Goal: Task Accomplishment & Management: Use online tool/utility

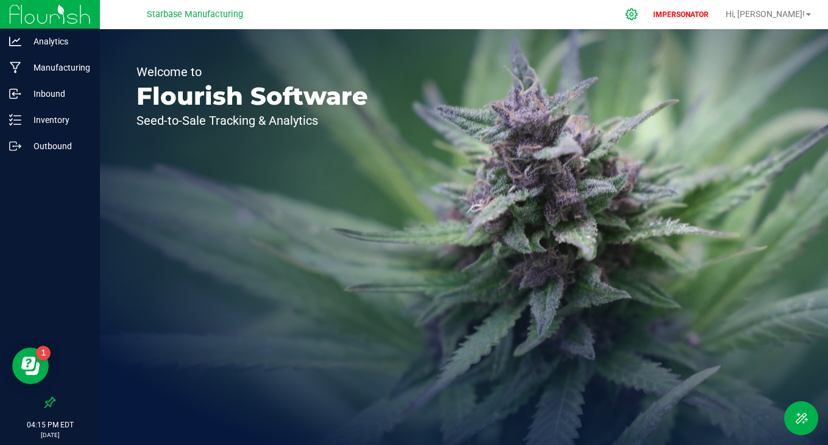
click at [638, 10] on icon at bounding box center [631, 14] width 13 height 13
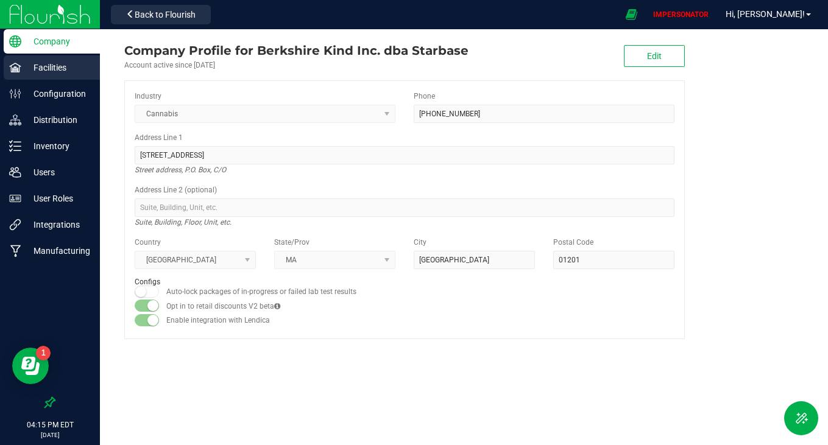
click at [43, 69] on p "Facilities" at bounding box center [57, 67] width 73 height 15
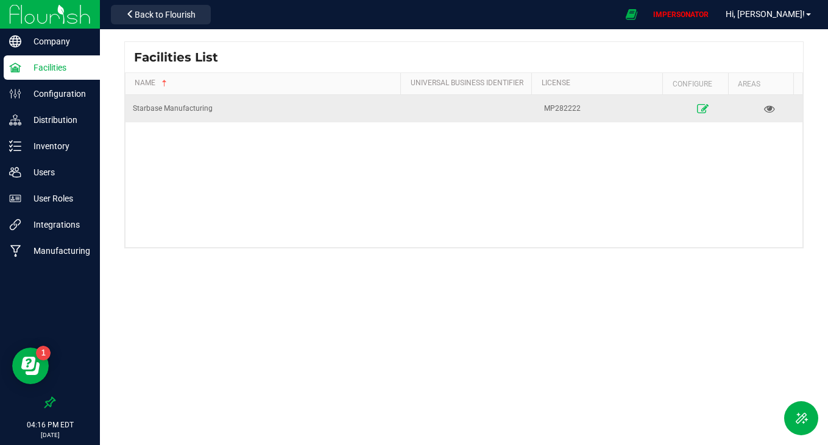
click at [697, 108] on icon at bounding box center [703, 108] width 12 height 9
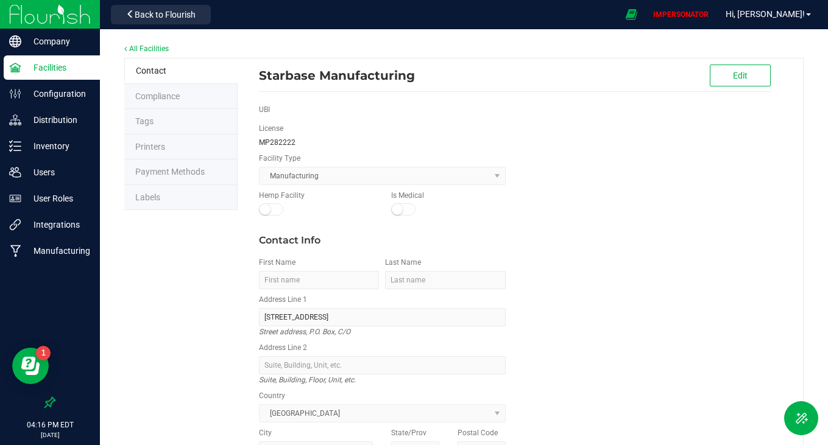
click at [163, 196] on li "Labels" at bounding box center [180, 198] width 113 height 26
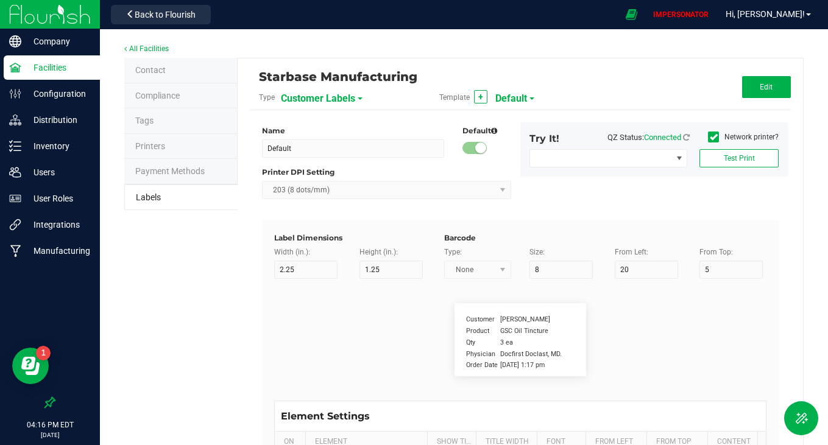
click at [316, 97] on span "Customer Labels" at bounding box center [318, 98] width 74 height 21
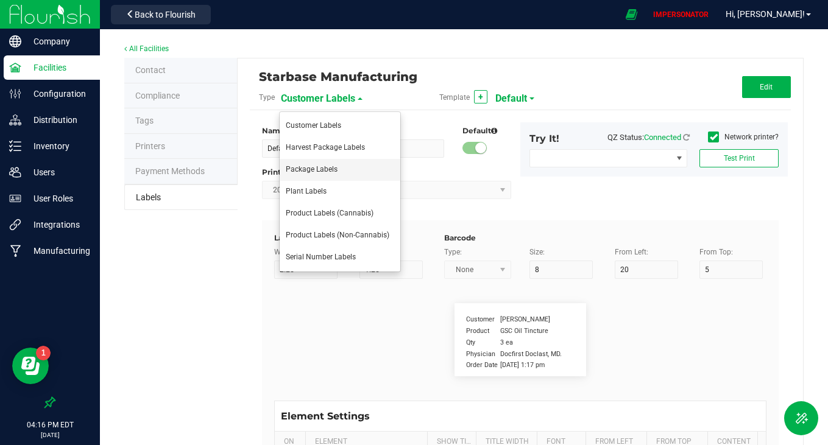
click at [309, 166] on span "Package Labels" at bounding box center [312, 169] width 52 height 9
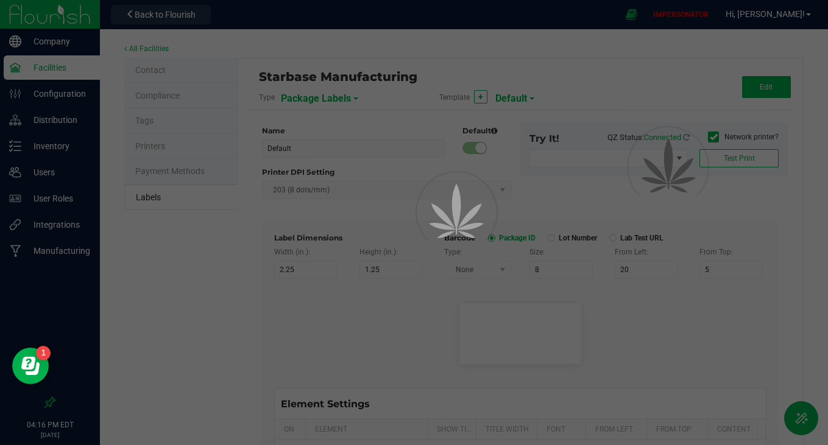
type input "Shipping Box Label"
type input "3"
type input "1.5"
type input "5"
type input "40"
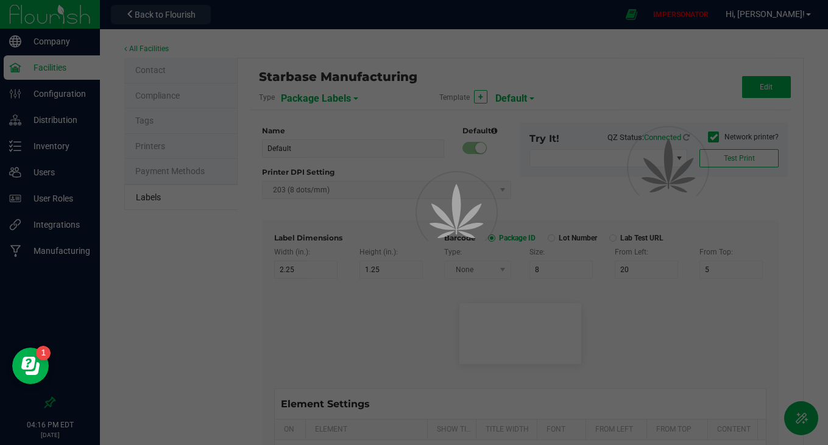
type input "SKU Name"
type input "9"
type input "15"
type input "13"
type input "Gelato Pen"
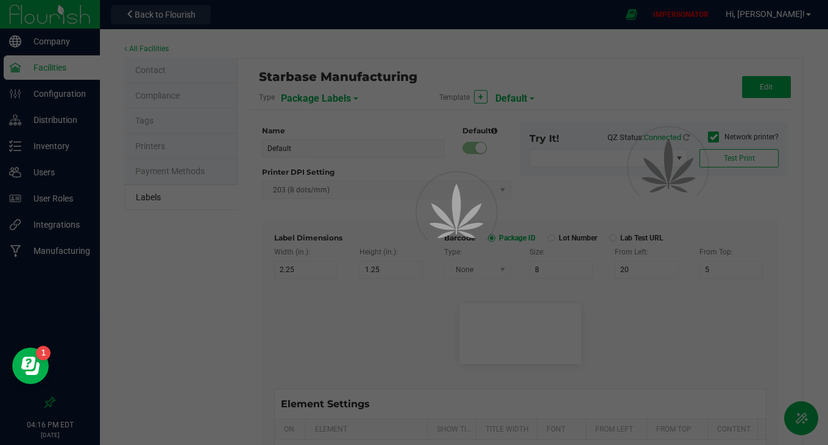
type input "Lot Number"
type input "20"
type input "9"
type input "15"
type input "17"
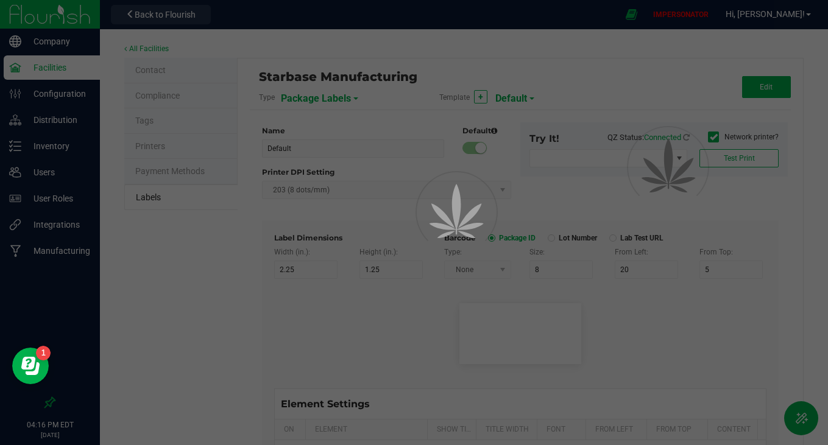
type input "LOT918234"
type input "Box #"
type input "20"
type input "9"
type input "15"
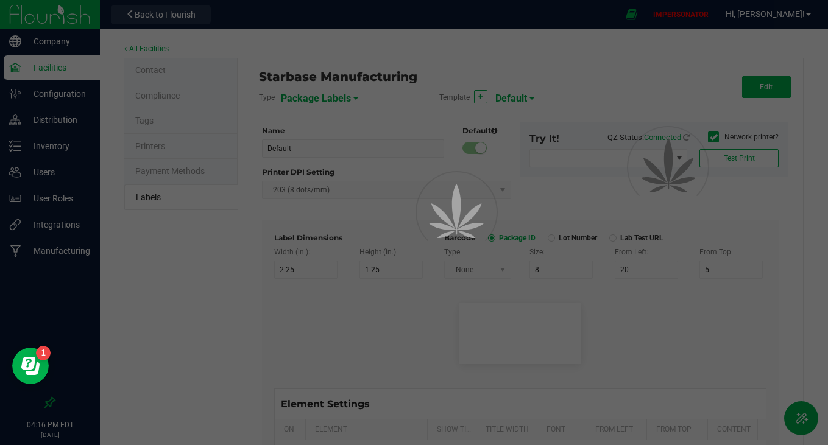
type input "26"
type input "Tag#"
type input "9"
type input "15"
type input "8"
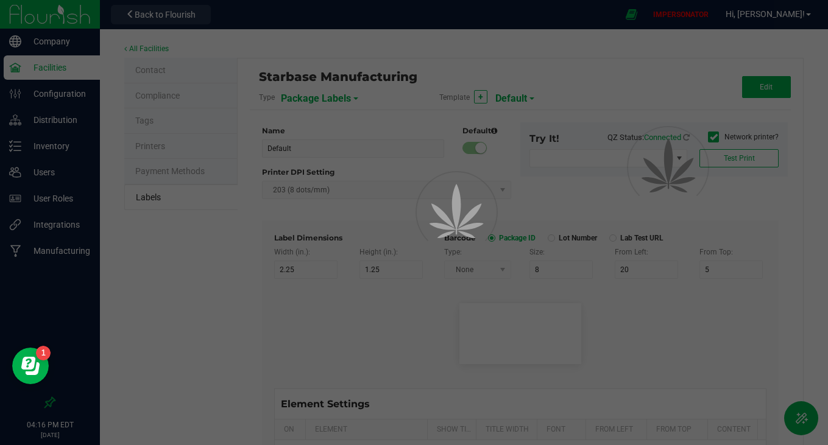
type input "CADMODS-20230420-096"
type input "Quantity"
type input "22"
type input "9"
type input "15"
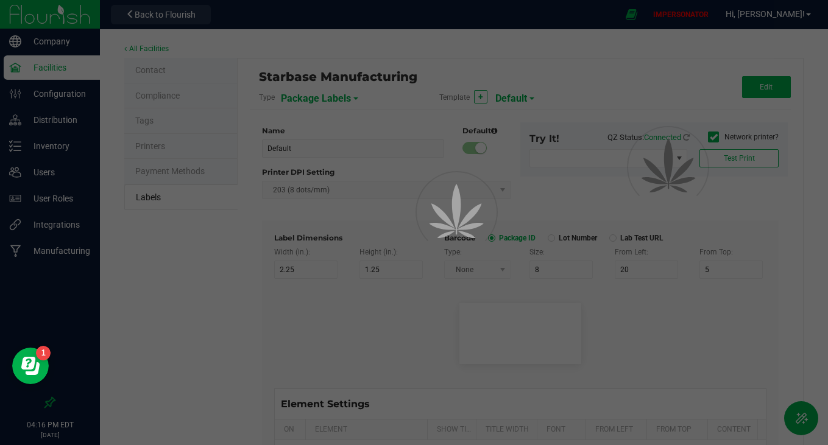
type input "21.5"
type input "44 ea"
type input "Strain"
type input "25"
type input "10"
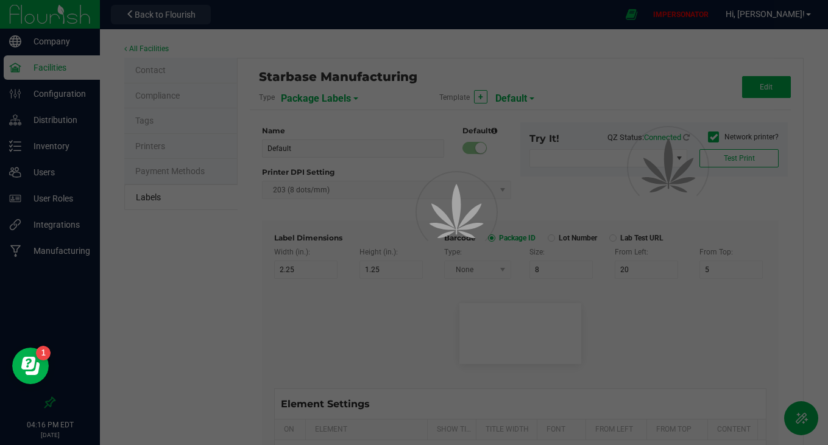
type input "15"
type input "Gelato"
type input "Package Date"
type input "25"
type input "10"
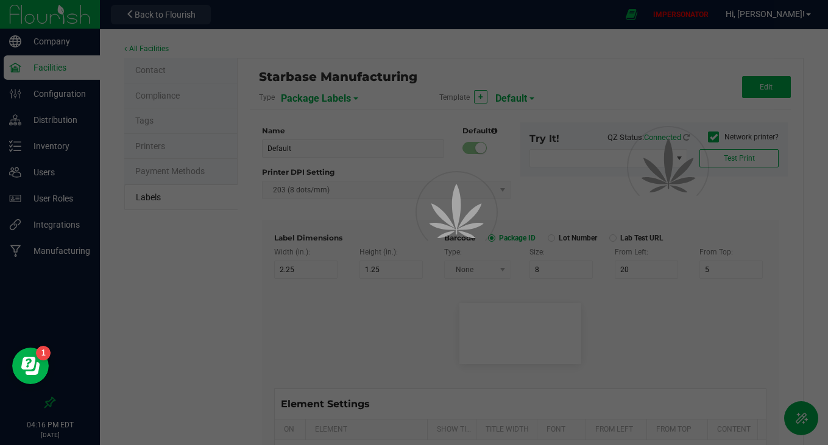
type input "25"
type input "[DATE] 10:14pm"
type input "SKU"
type input "25"
type input "10"
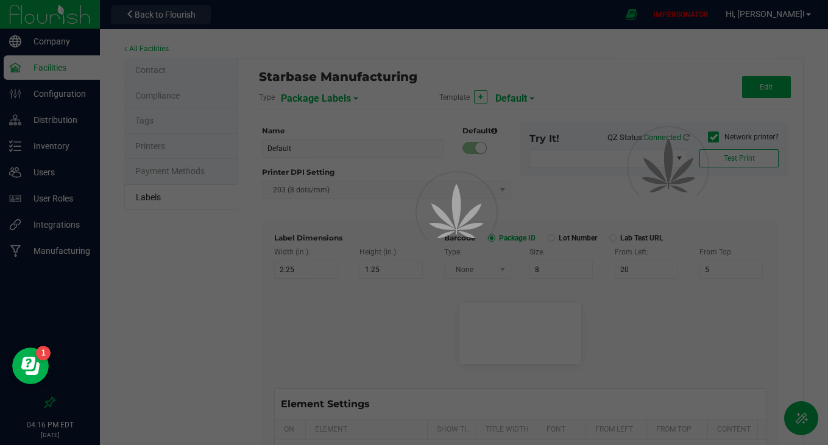
type input "42P017"
type input "Ref Field 1"
type input "25"
type input "10"
type input "35"
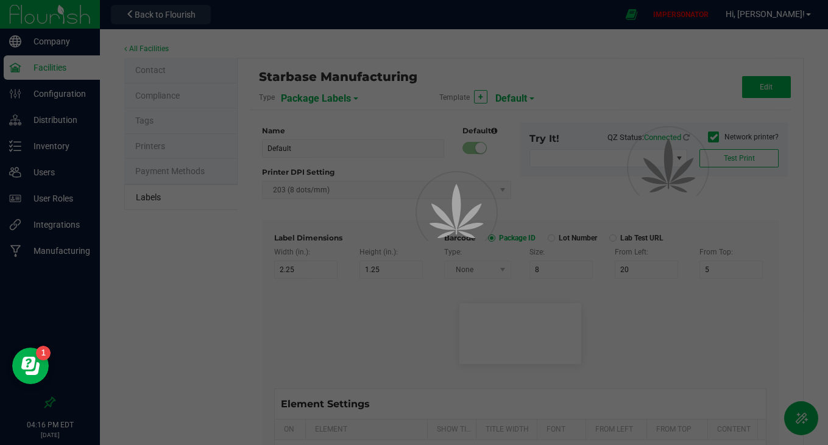
type input "Ref Field 1 Value"
type input "Ref Field 2"
type input "25"
type input "10"
type input "35"
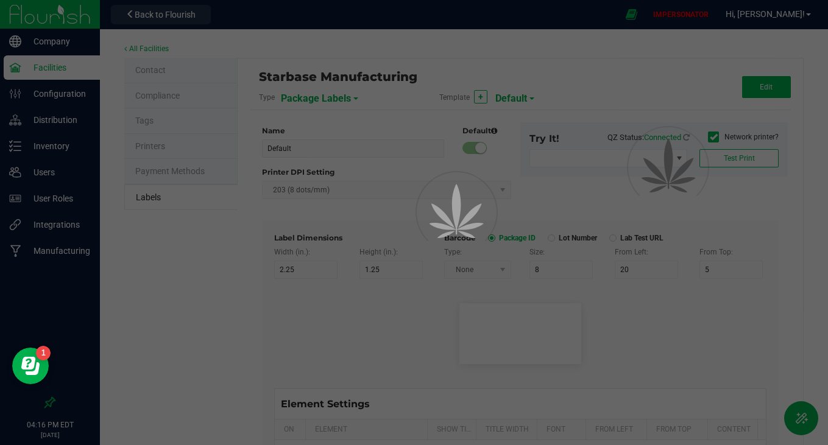
type input "Ref Field 2 Value"
type input "Ref Field 3"
type input "25"
type input "10"
type input "35"
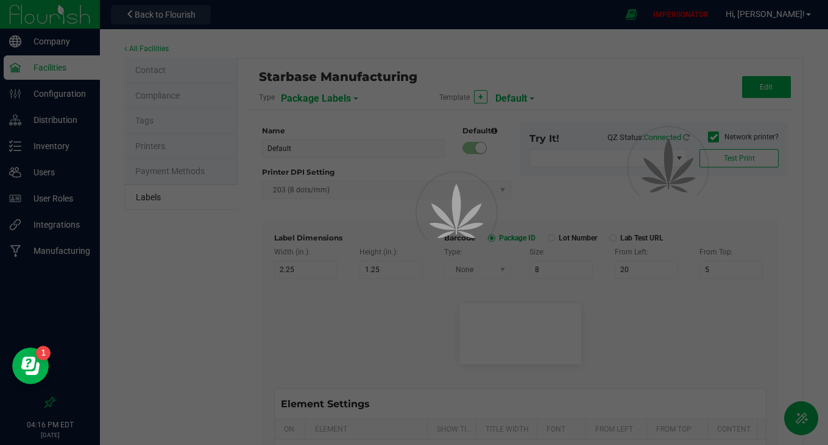
type input "Ref Field 3 Value"
type input "Item Ref Field 1"
type input "25"
type input "10"
type input "35"
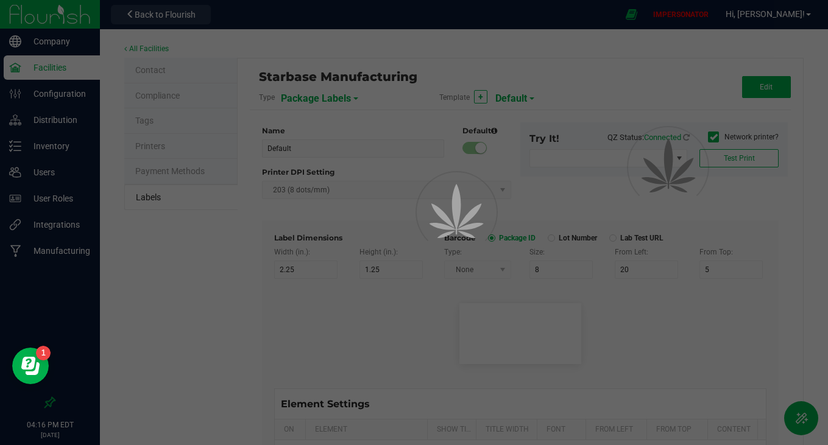
type input "Item Ref Field 1 Value"
type input "Item Ref Field 2"
type input "25"
type input "10"
type input "35"
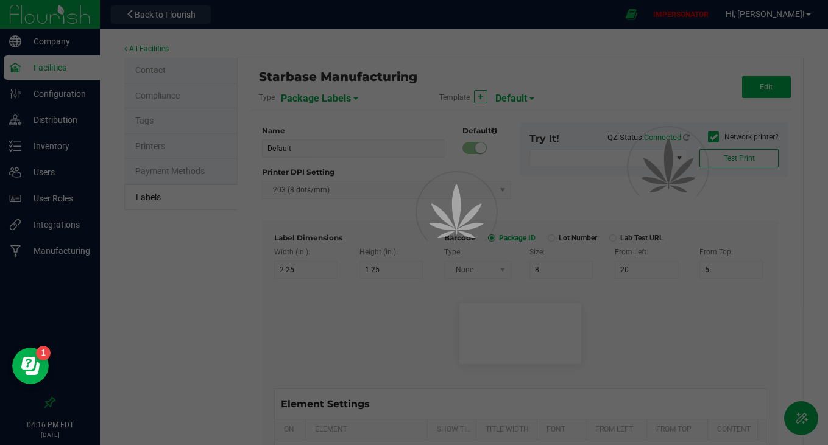
type input "Item Ref Field 2 Value"
type input "Item Ref Field 3"
type input "25"
type input "10"
type input "35"
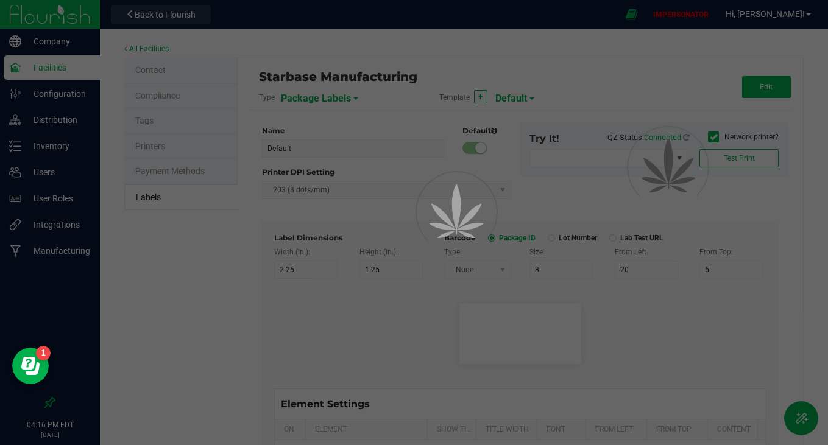
type input "Item Ref Field 3 Value"
type input "Item Ref Field 4"
type input "25"
type input "10"
type input "35"
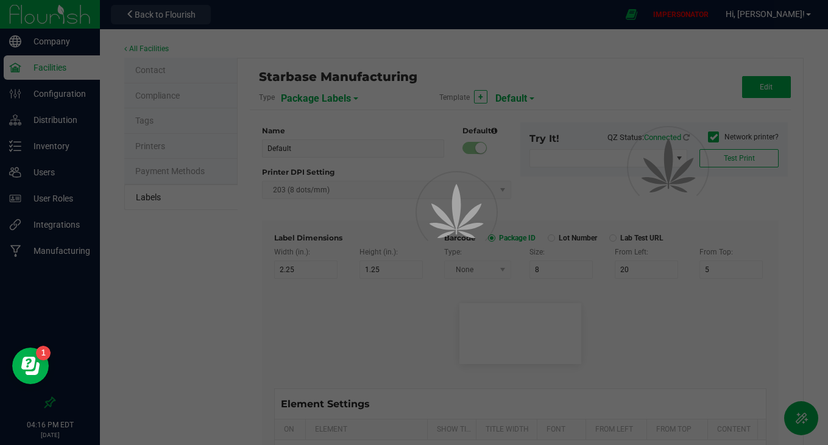
type input "Item Ref Field 4 Value"
type input "Item Ref Field 5"
type input "25"
type input "10"
type input "35"
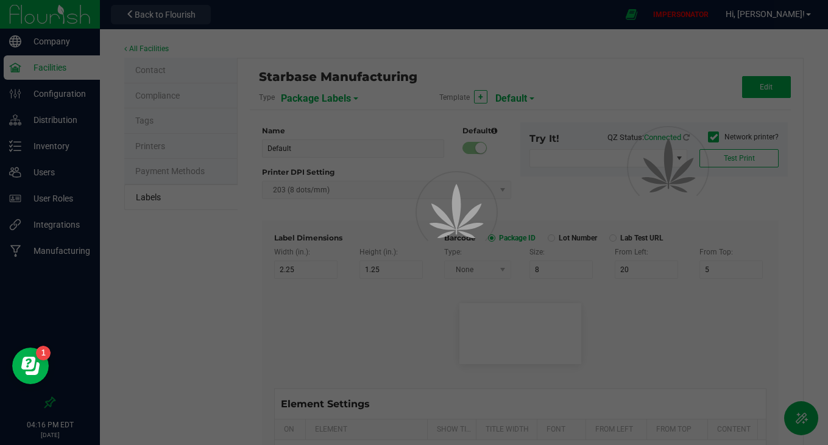
type input "Item Ref Field 5 Value"
type input "NDC Number"
type input "25"
type input "10"
type input "35"
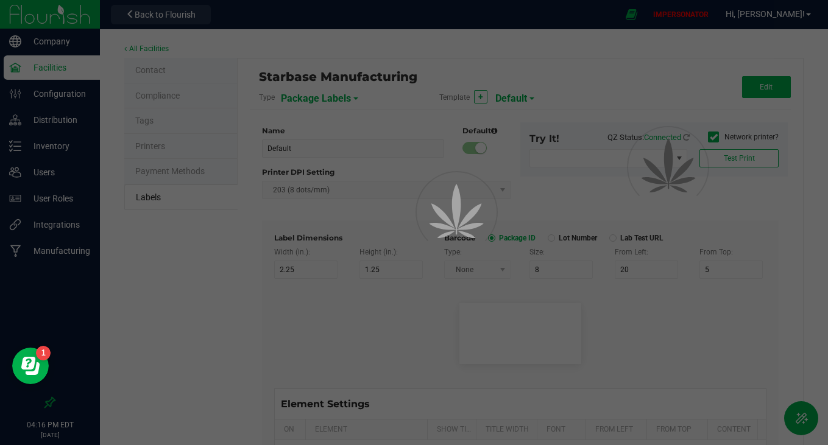
type input "[PHONE_NUMBER]"
type input "Number of Servings"
type input "25"
type input "10"
type input "35"
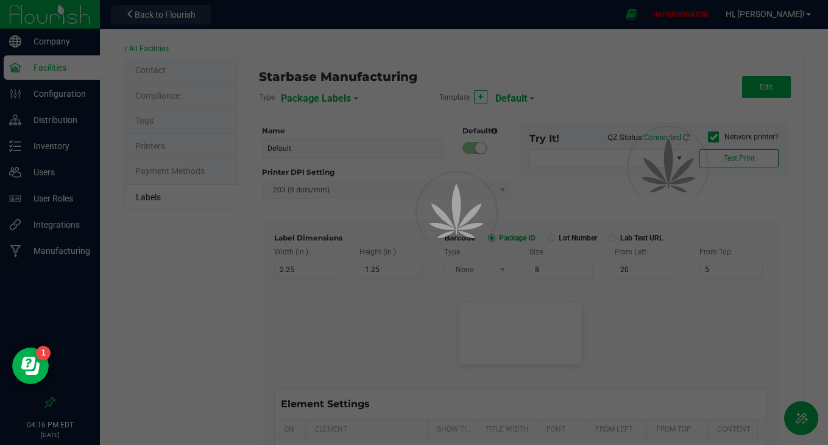
type input "4 servings/item"
type input "Serving Size"
type input "25"
type input "10"
type input "35"
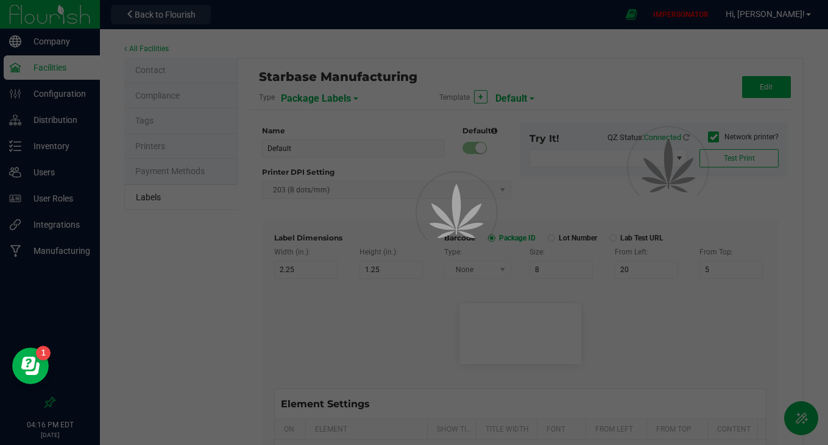
type input "1 cup"
type input "Serving Size (Grams)"
type input "25"
type input "10"
type input "35"
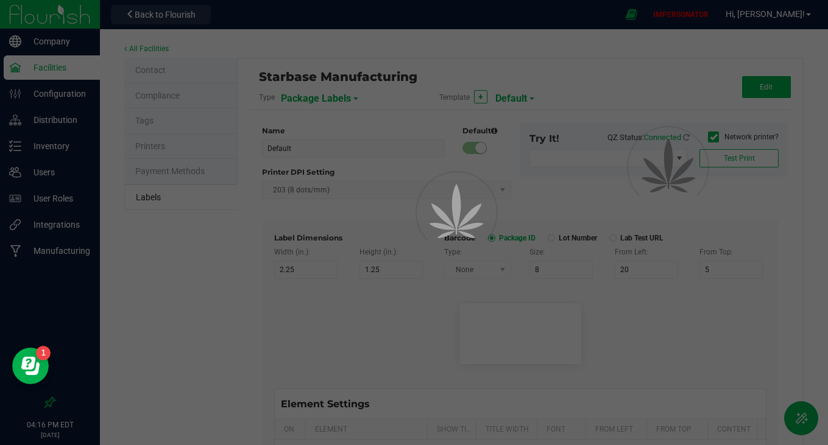
type input "4 g"
type input "Doses Per Unit"
type input "25"
type input "10"
type input "35"
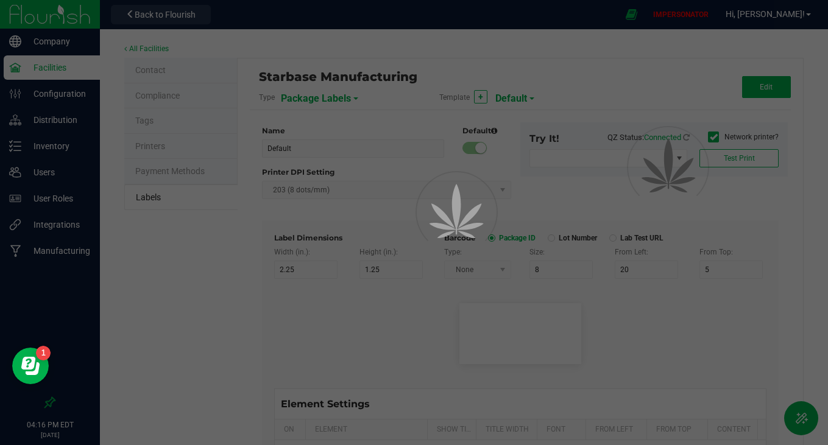
type input "20"
type input "Item Ingredients"
type input "25"
type input "10"
type input "35"
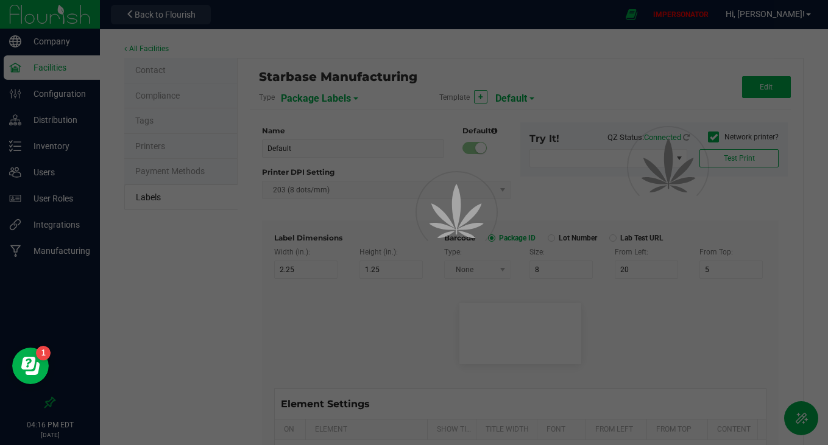
type input "Ingredient one, ingredient two"
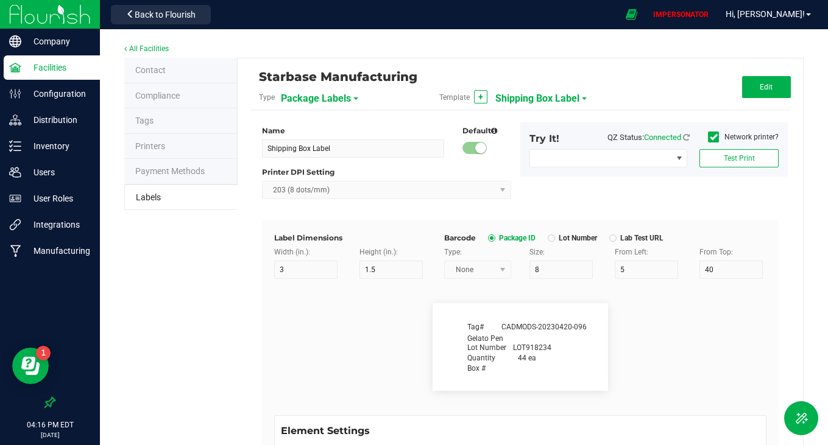
click at [520, 97] on span "Shipping Box Label" at bounding box center [537, 98] width 84 height 21
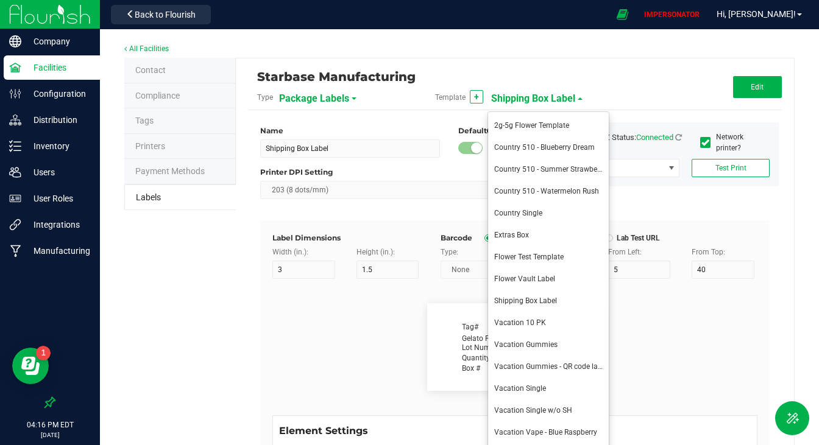
click at [574, 54] on div "All Facilities" at bounding box center [459, 49] width 670 height 16
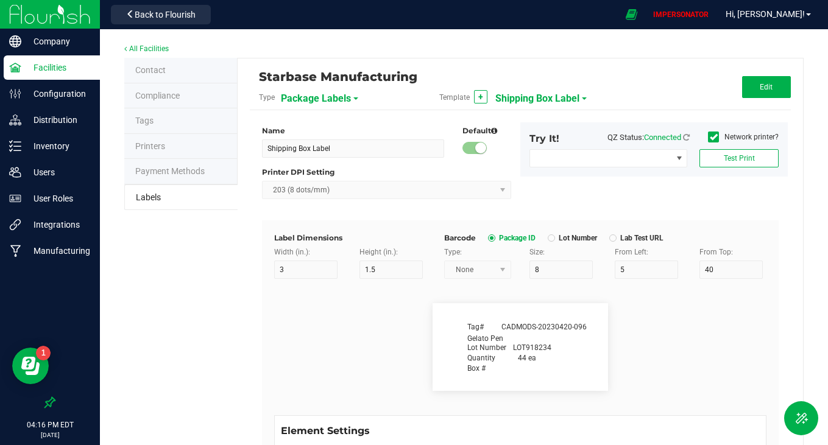
click at [562, 94] on span "Shipping Box Label" at bounding box center [537, 98] width 84 height 21
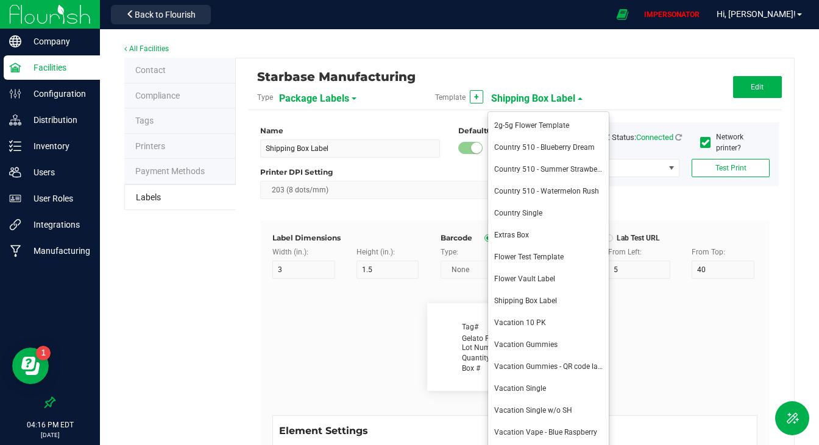
click at [773, 256] on div "Starbase Manufacturing Type Package Labels Template + Shipping Box Label Edit N…" at bounding box center [515, 391] width 558 height 666
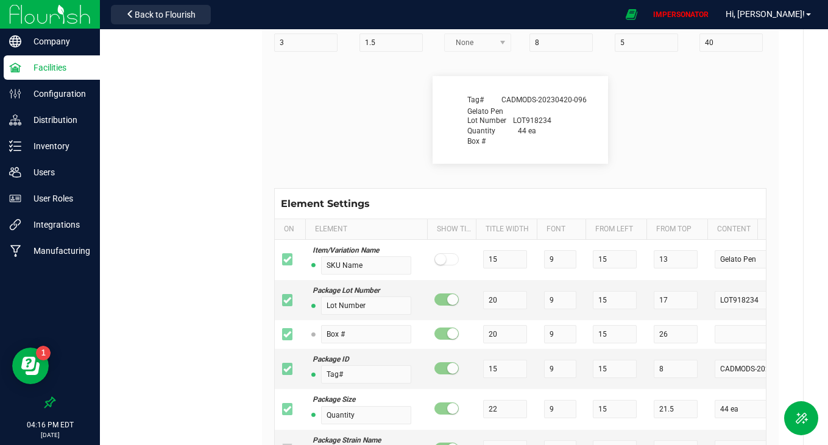
scroll to position [233, 0]
